Goal: Task Accomplishment & Management: Use online tool/utility

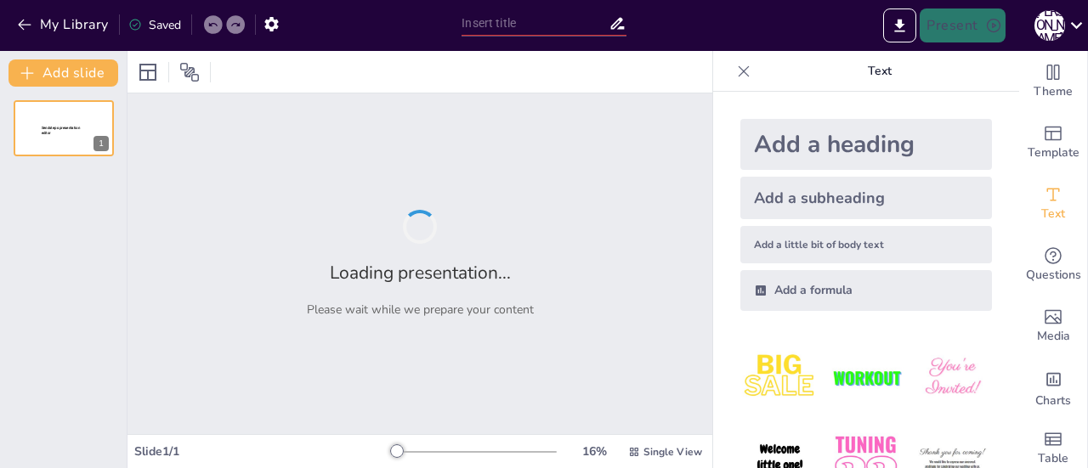
type input "Exploring Isometric Art: Fun with 3D Shapes"
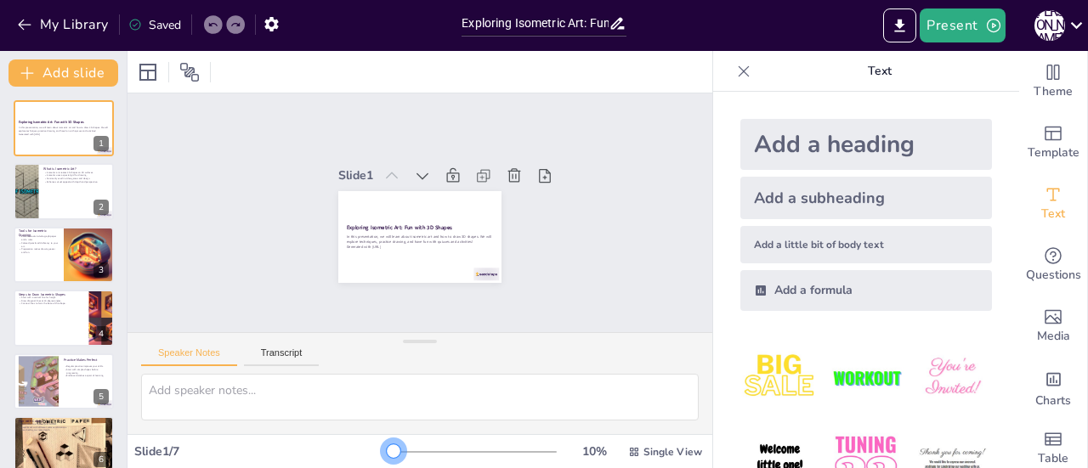
click at [387, 448] on div at bounding box center [394, 452] width 14 height 14
click at [958, 34] on button "Present" at bounding box center [962, 25] width 85 height 34
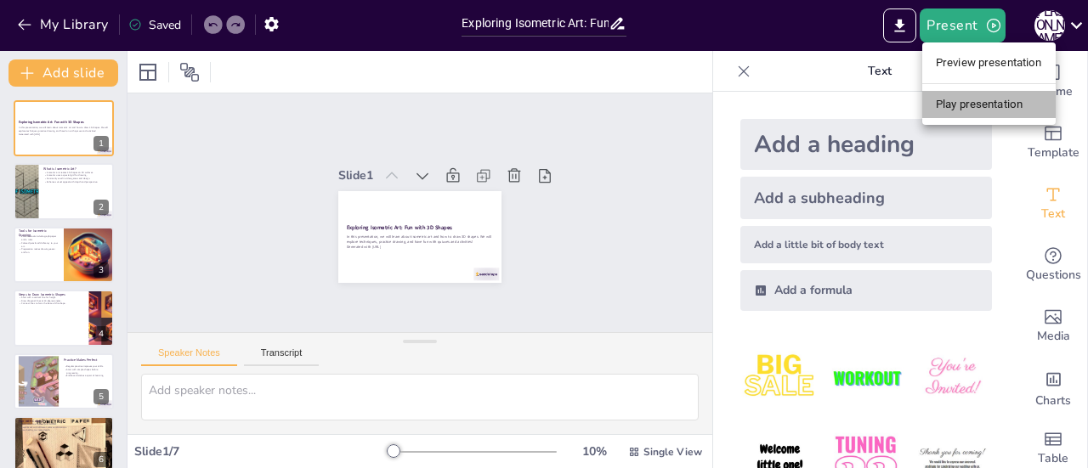
click at [948, 105] on li "Play presentation" at bounding box center [988, 104] width 133 height 27
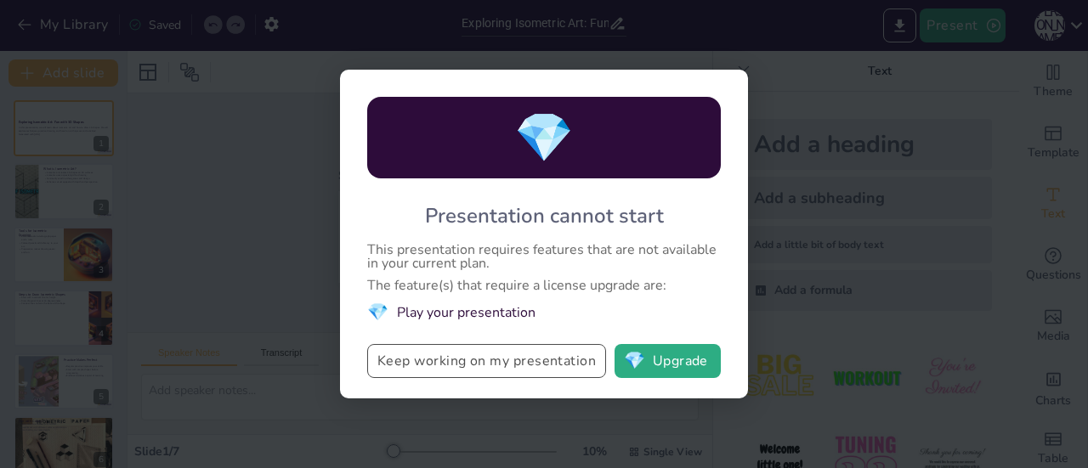
click at [478, 358] on button "Keep working on my presentation" at bounding box center [486, 361] width 239 height 34
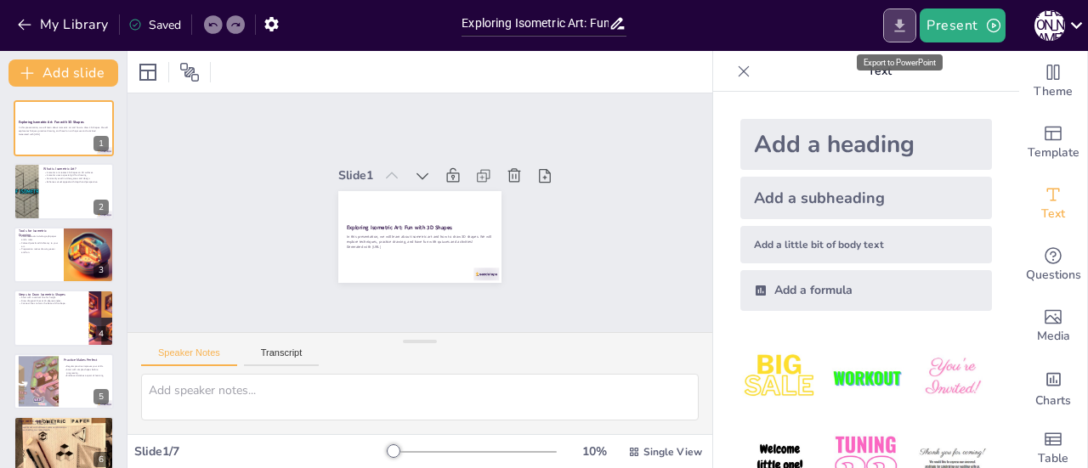
click at [896, 28] on icon "Export to PowerPoint" at bounding box center [900, 26] width 18 height 18
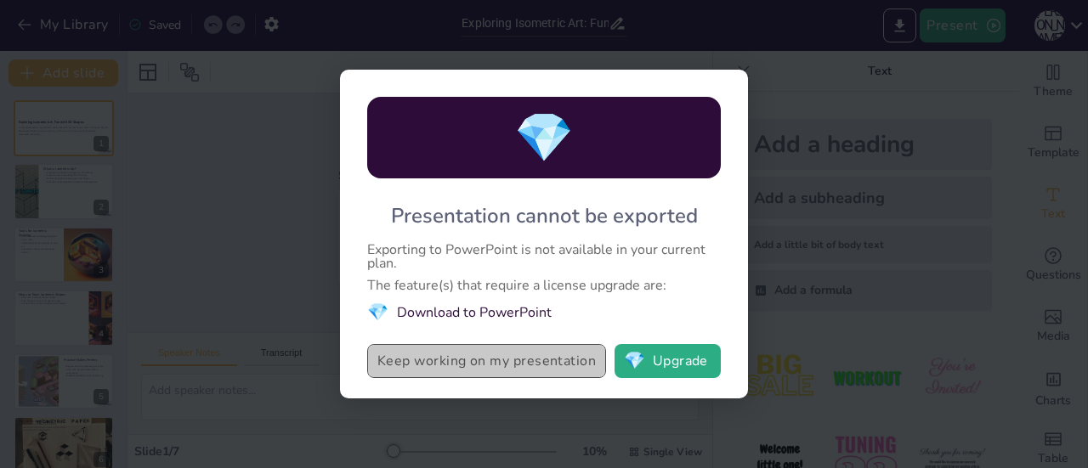
click at [505, 358] on button "Keep working on my presentation" at bounding box center [486, 361] width 239 height 34
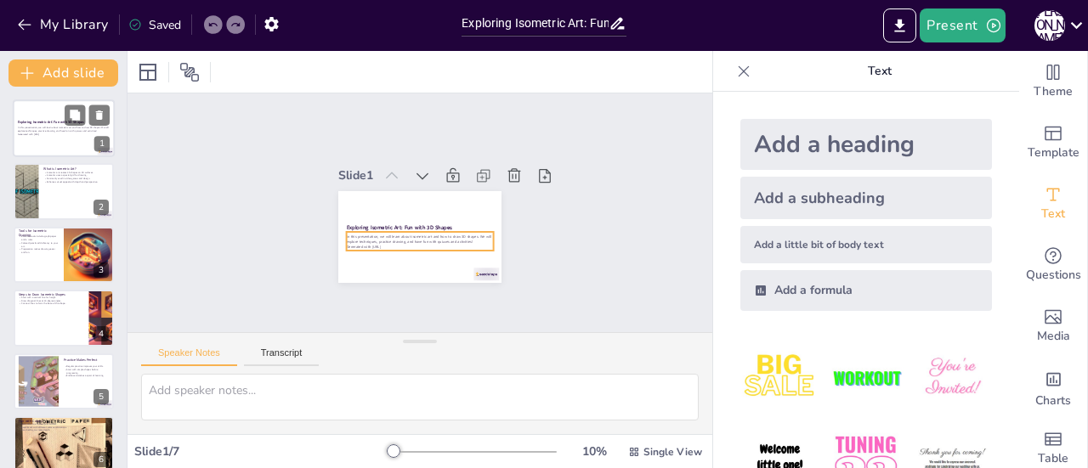
click at [38, 127] on p "In this presentation, we will learn about isometric art and how to draw 3D shap…" at bounding box center [64, 130] width 92 height 6
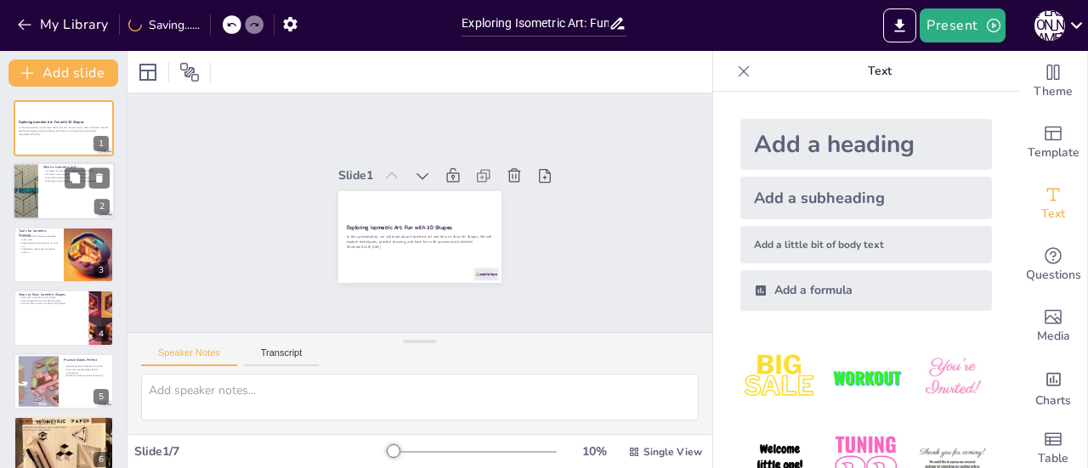
click at [43, 183] on div at bounding box center [64, 192] width 102 height 58
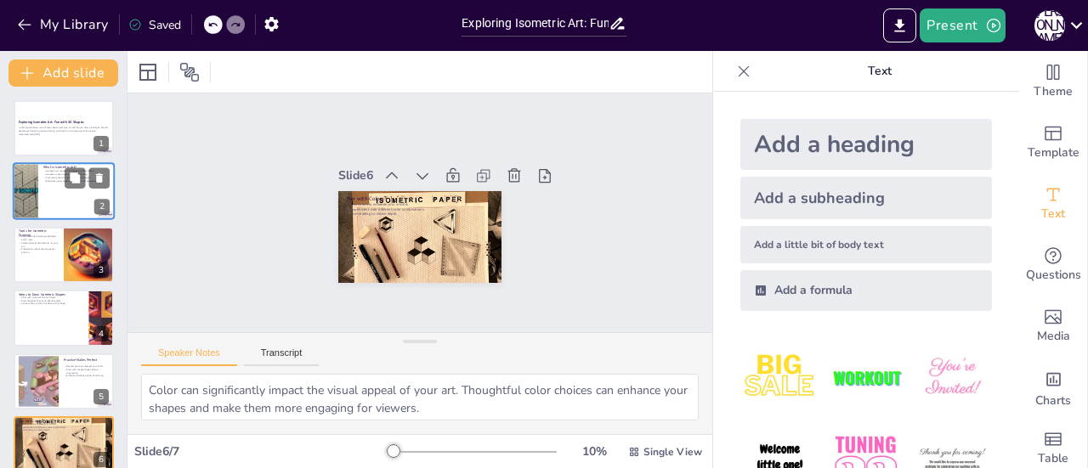
type textarea "Sharing your artwork can [PERSON_NAME] connections with others and create oppor…"
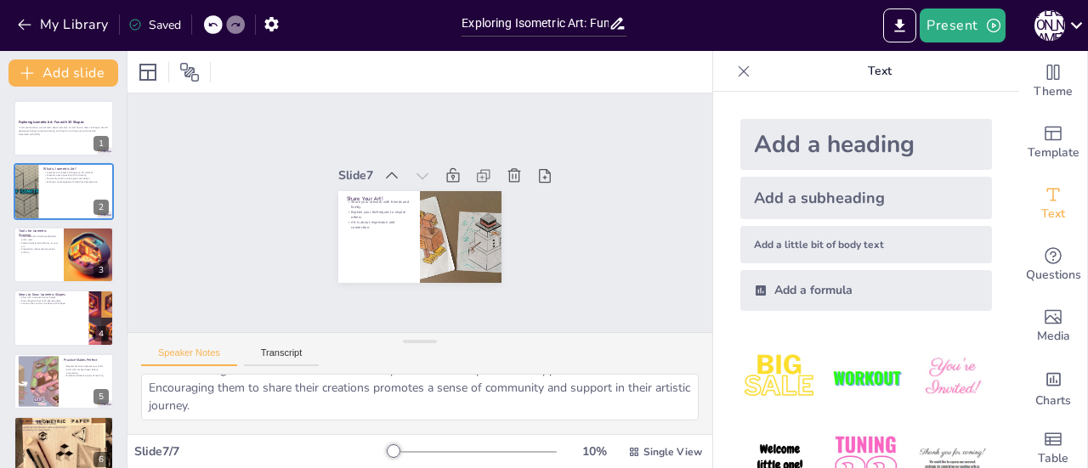
scroll to position [127, 0]
click at [938, 25] on button "Present" at bounding box center [962, 25] width 85 height 34
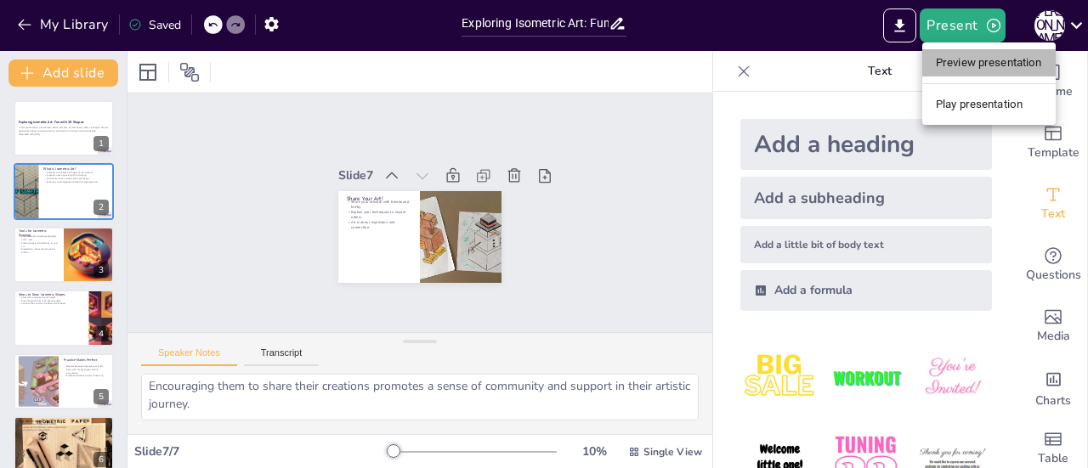
click at [943, 55] on li "Preview presentation" at bounding box center [988, 62] width 133 height 27
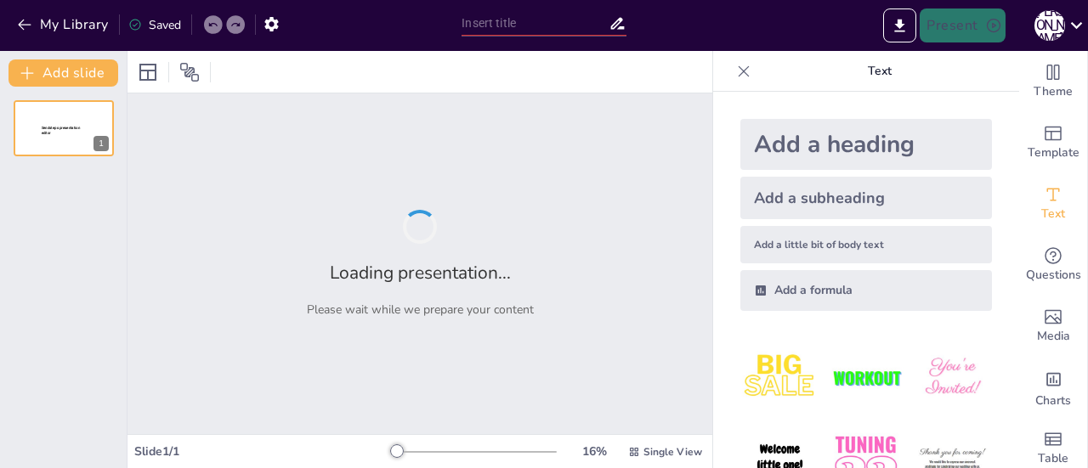
type input "Exploring Isometric Art: Fun with 3D Shapes"
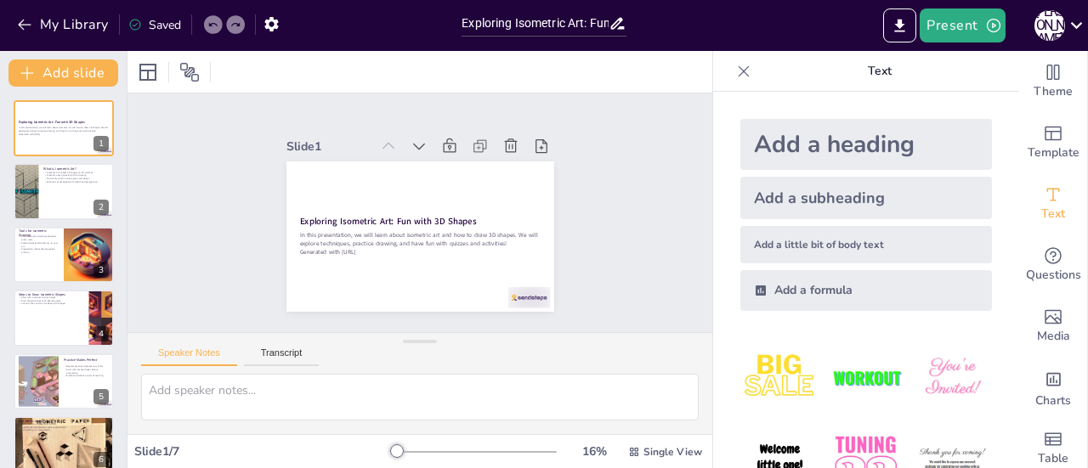
click at [735, 71] on icon at bounding box center [743, 71] width 17 height 17
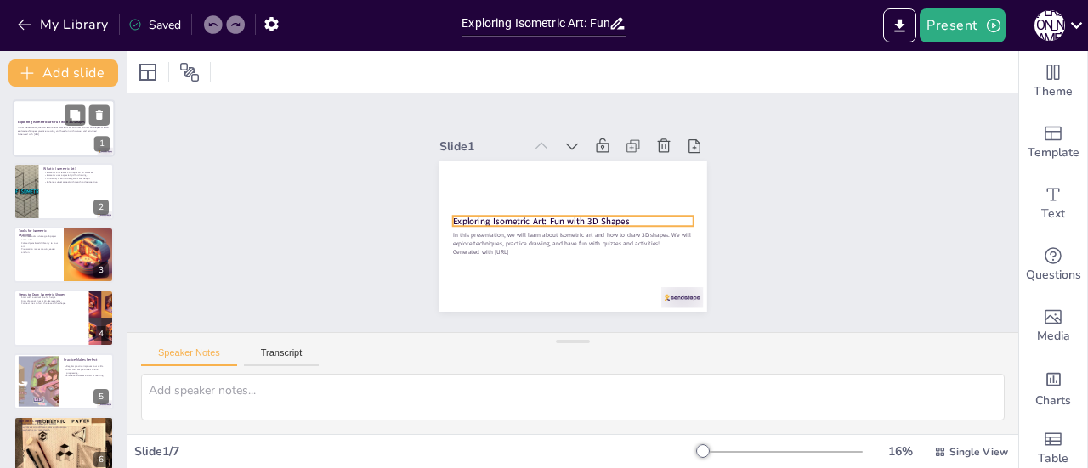
click at [43, 122] on strong "Exploring Isometric Art: Fun with 3D Shapes" at bounding box center [51, 122] width 67 height 4
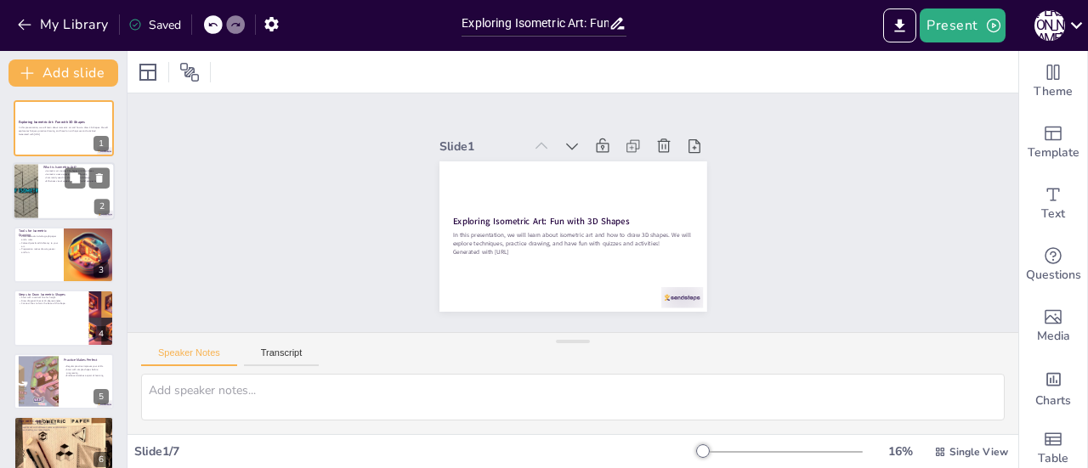
click at [44, 190] on div at bounding box center [64, 192] width 102 height 58
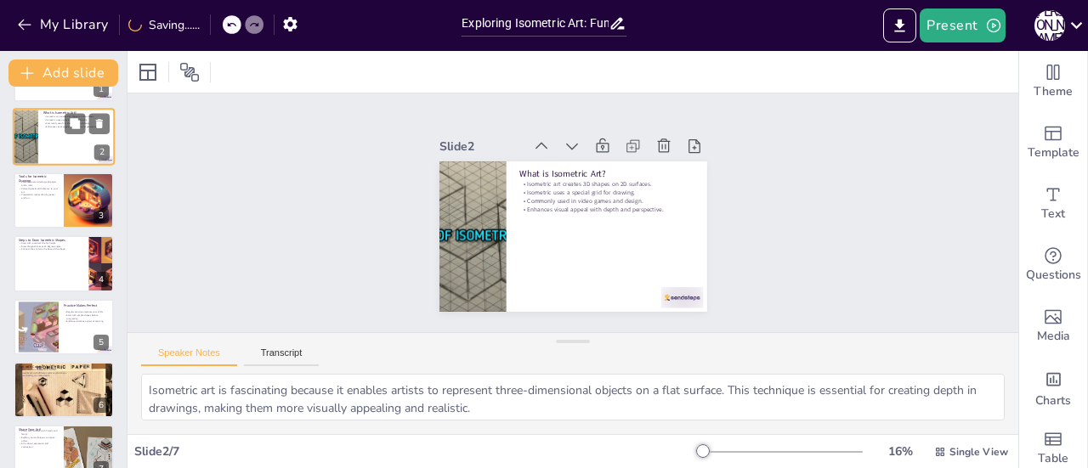
scroll to position [81, 0]
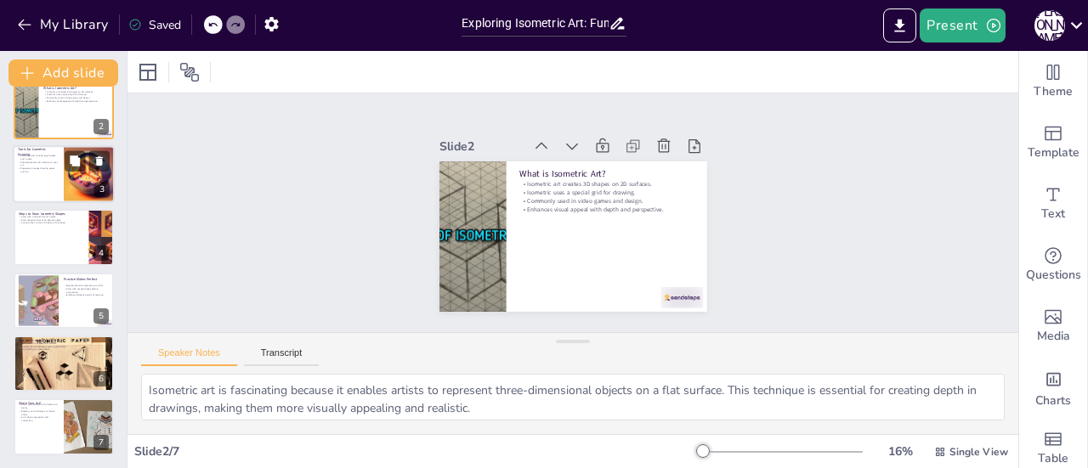
click at [85, 183] on div at bounding box center [89, 174] width 58 height 58
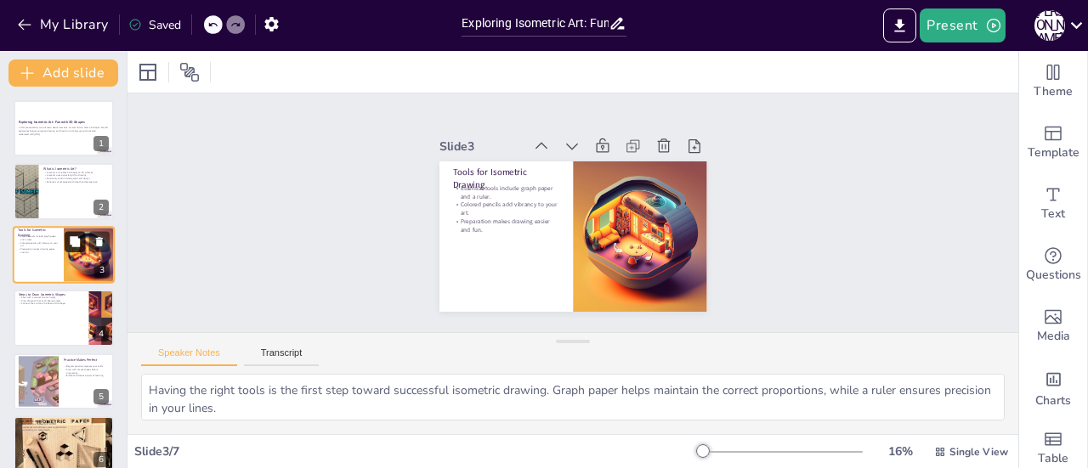
click at [71, 246] on icon at bounding box center [75, 241] width 12 height 12
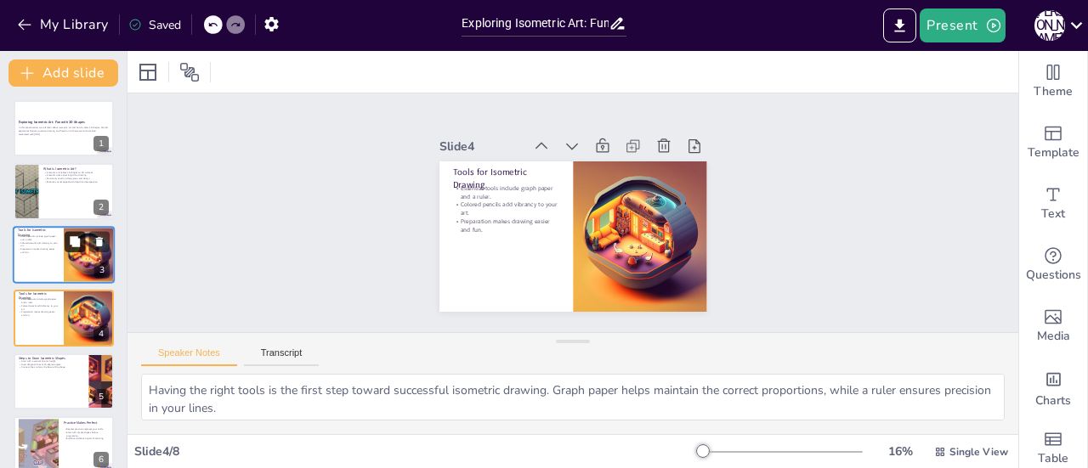
scroll to position [41, 0]
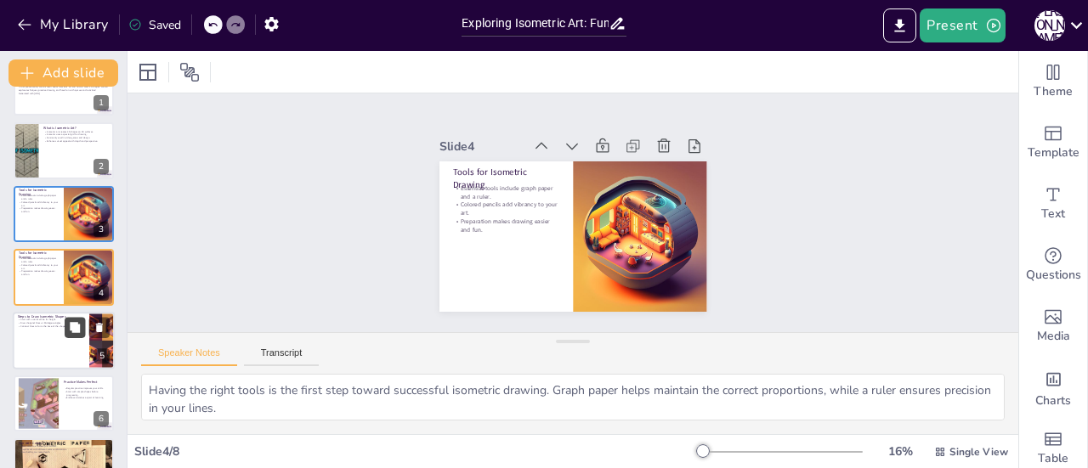
click at [65, 322] on button at bounding box center [75, 327] width 20 height 20
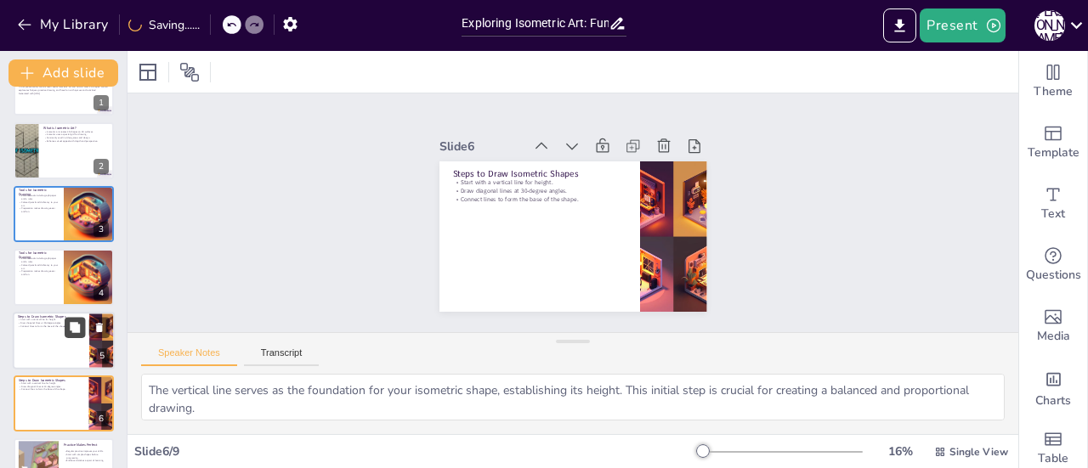
scroll to position [167, 0]
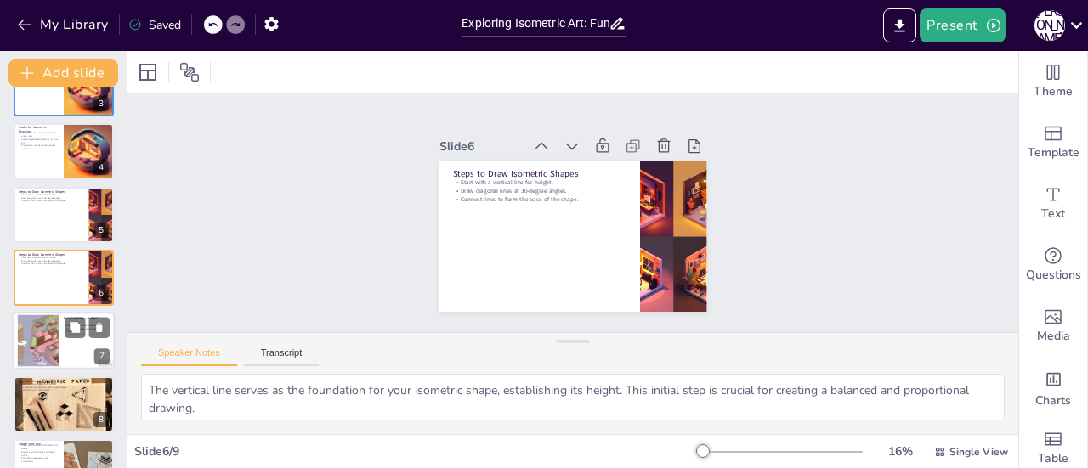
click at [48, 334] on div at bounding box center [37, 341] width 91 height 52
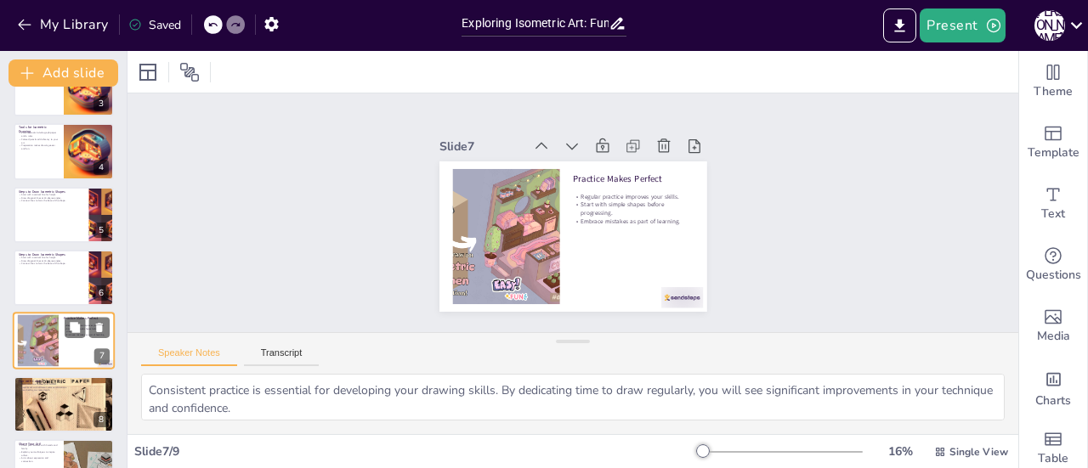
scroll to position [207, 0]
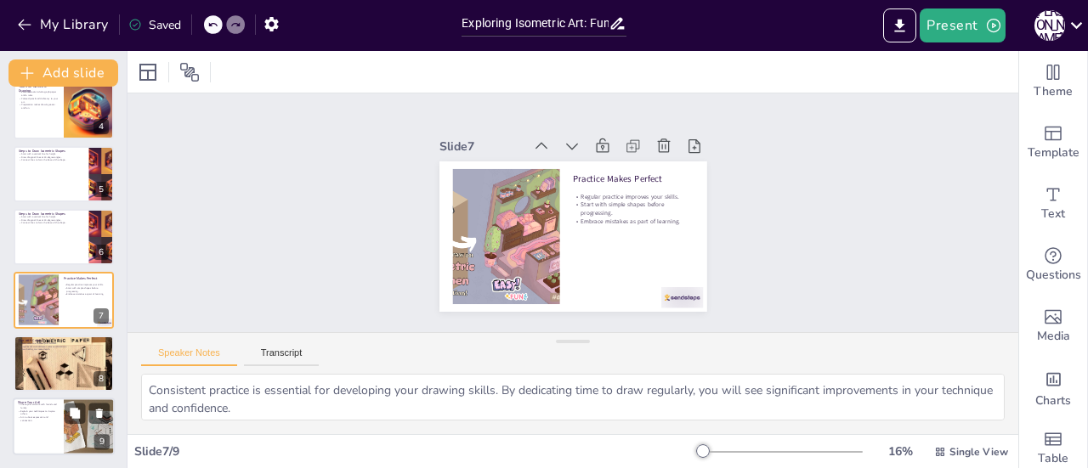
click at [36, 412] on p "Explain your techniques to inspire others." at bounding box center [38, 413] width 41 height 6
type textarea "Sharing your artwork can [PERSON_NAME] connections with others and create oppor…"
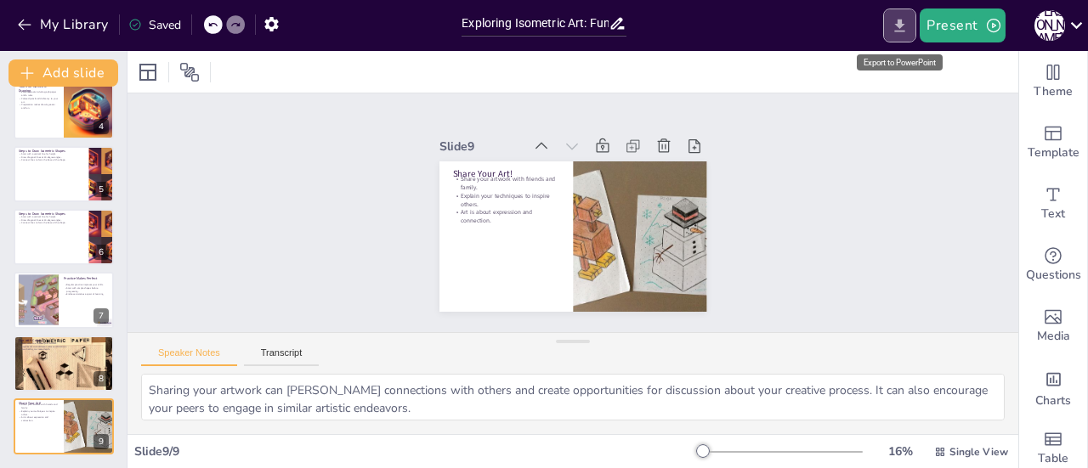
click at [903, 18] on icon "Export to PowerPoint" at bounding box center [900, 26] width 18 height 18
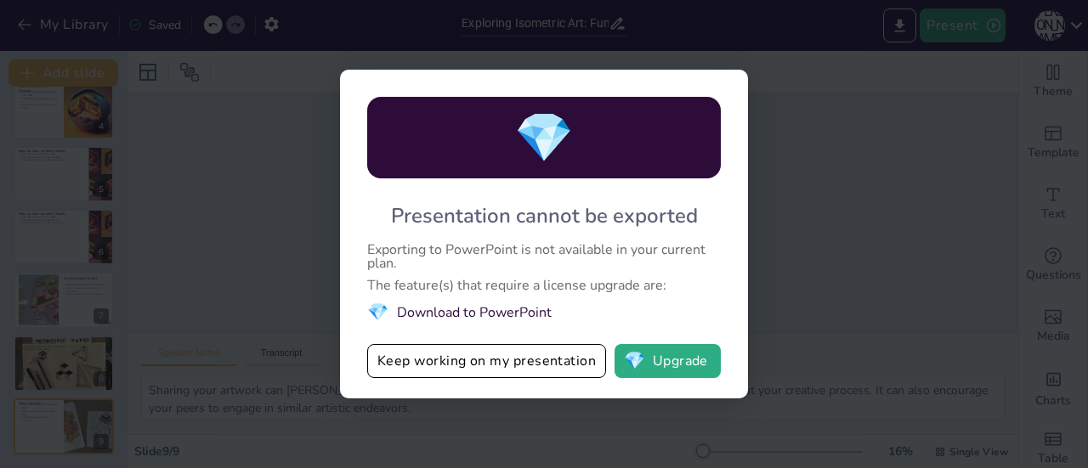
click at [872, 228] on div "💎 Presentation cannot be exported Exporting to PowerPoint is not available in y…" at bounding box center [544, 234] width 1088 height 468
